Goal: Task Accomplishment & Management: Manage account settings

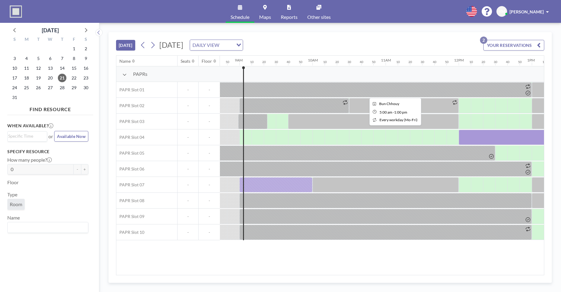
scroll to position [0, 645]
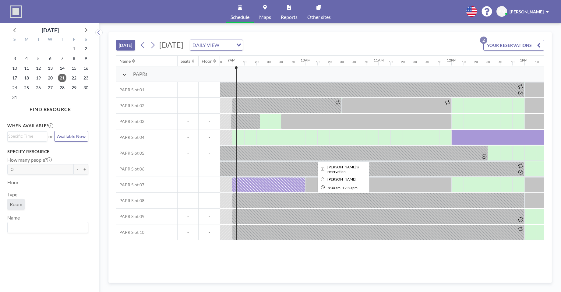
drag, startPoint x: 236, startPoint y: 138, endPoint x: 446, endPoint y: 149, distance: 211.0
click at [446, 149] on div "PAPRs PAPR Slot 01 - - PAPR Slot 02 - - PAPR Slot 03 - - PAPR Slot 04 - - PAPR …" at bounding box center [399, 153] width 1857 height 174
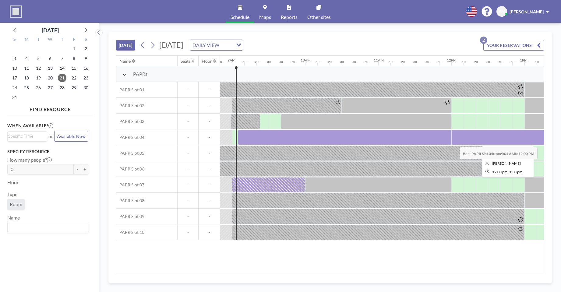
drag, startPoint x: 239, startPoint y: 135, endPoint x: 455, endPoint y: 142, distance: 215.3
click at [455, 142] on div at bounding box center [451, 137] width 1754 height 16
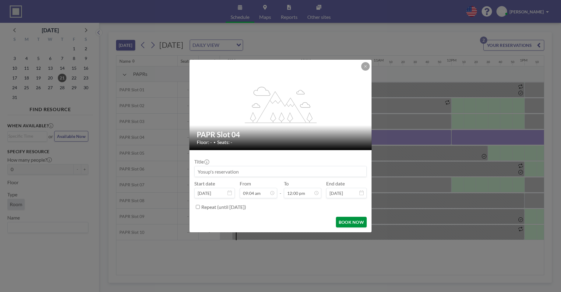
click at [350, 224] on button "BOOK NOW" at bounding box center [351, 222] width 31 height 11
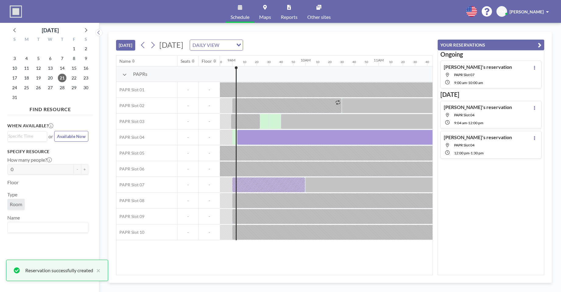
click at [539, 45] on icon "button" at bounding box center [540, 44] width 4 height 7
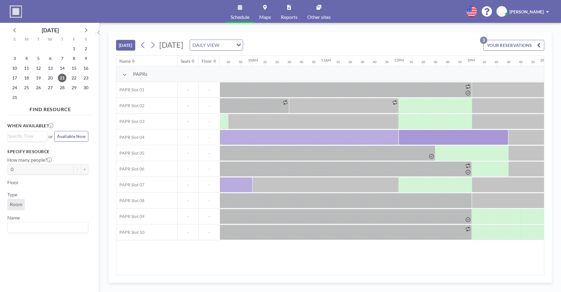
scroll to position [0, 697]
drag, startPoint x: 239, startPoint y: 183, endPoint x: 239, endPoint y: 187, distance: 4.0
click at [239, 187] on div at bounding box center [217, 184] width 73 height 15
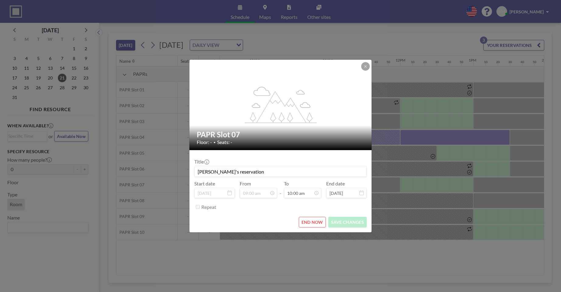
click at [239, 187] on div "Start date [DATE] From 09:00 am - To 10:00 am End date [DATE]" at bounding box center [280, 190] width 172 height 18
click at [309, 220] on button "END NOW" at bounding box center [312, 222] width 27 height 11
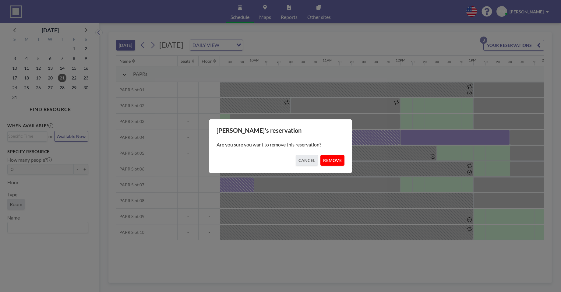
click at [329, 161] on button "REMOVE" at bounding box center [332, 160] width 24 height 11
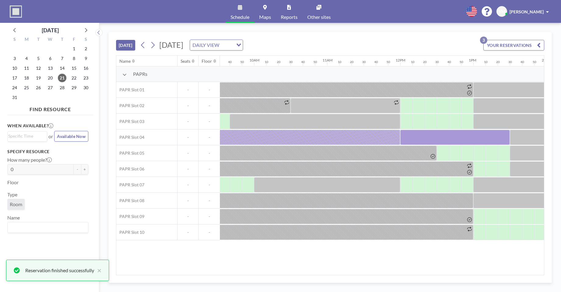
drag, startPoint x: 342, startPoint y: 275, endPoint x: 314, endPoint y: 278, distance: 28.7
click at [314, 278] on div "[DATE] [DATE] DAILY VIEW Loading... YOUR RESERVATIONS 3 Name Seats Floor 12AM 1…" at bounding box center [329, 157] width 443 height 251
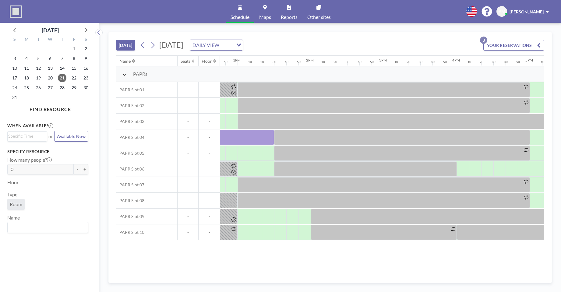
scroll to position [0, 957]
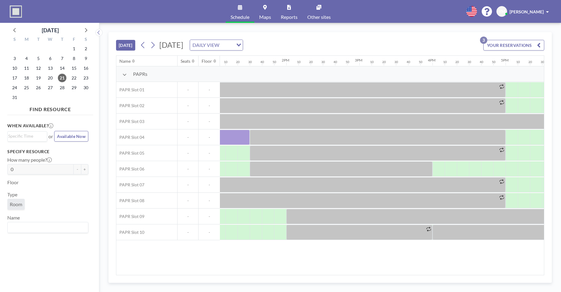
click at [378, 275] on div "Name Seats Floor 12AM 10 20 30 40 50 1AM 10 20 30 40 50 2AM 10 20 30 40 50 3AM …" at bounding box center [330, 165] width 428 height 220
click at [376, 276] on div "[DATE] [DATE] DAILY VIEW Loading... YOUR RESERVATIONS 3 Name Seats Floor 12AM 1…" at bounding box center [329, 157] width 443 height 251
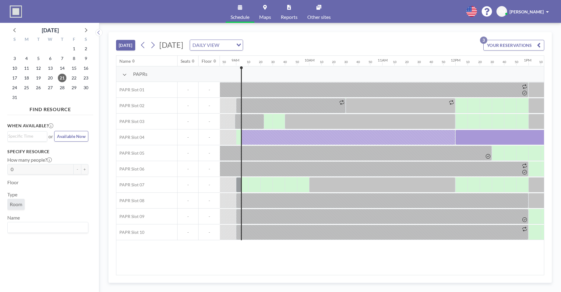
scroll to position [0, 643]
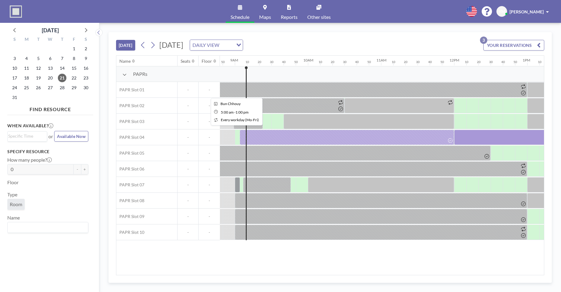
click at [325, 49] on div "[DATE] [DATE] DAILY VIEW Loading... YOUR RESERVATIONS 3" at bounding box center [330, 43] width 428 height 23
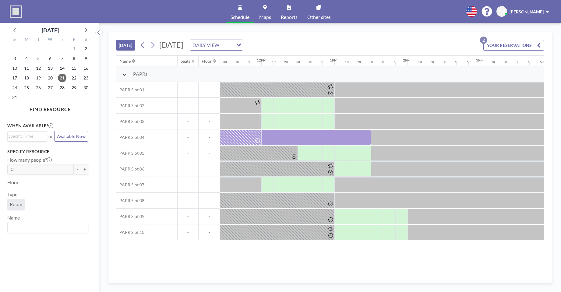
scroll to position [0, 848]
